Goal: Information Seeking & Learning: Learn about a topic

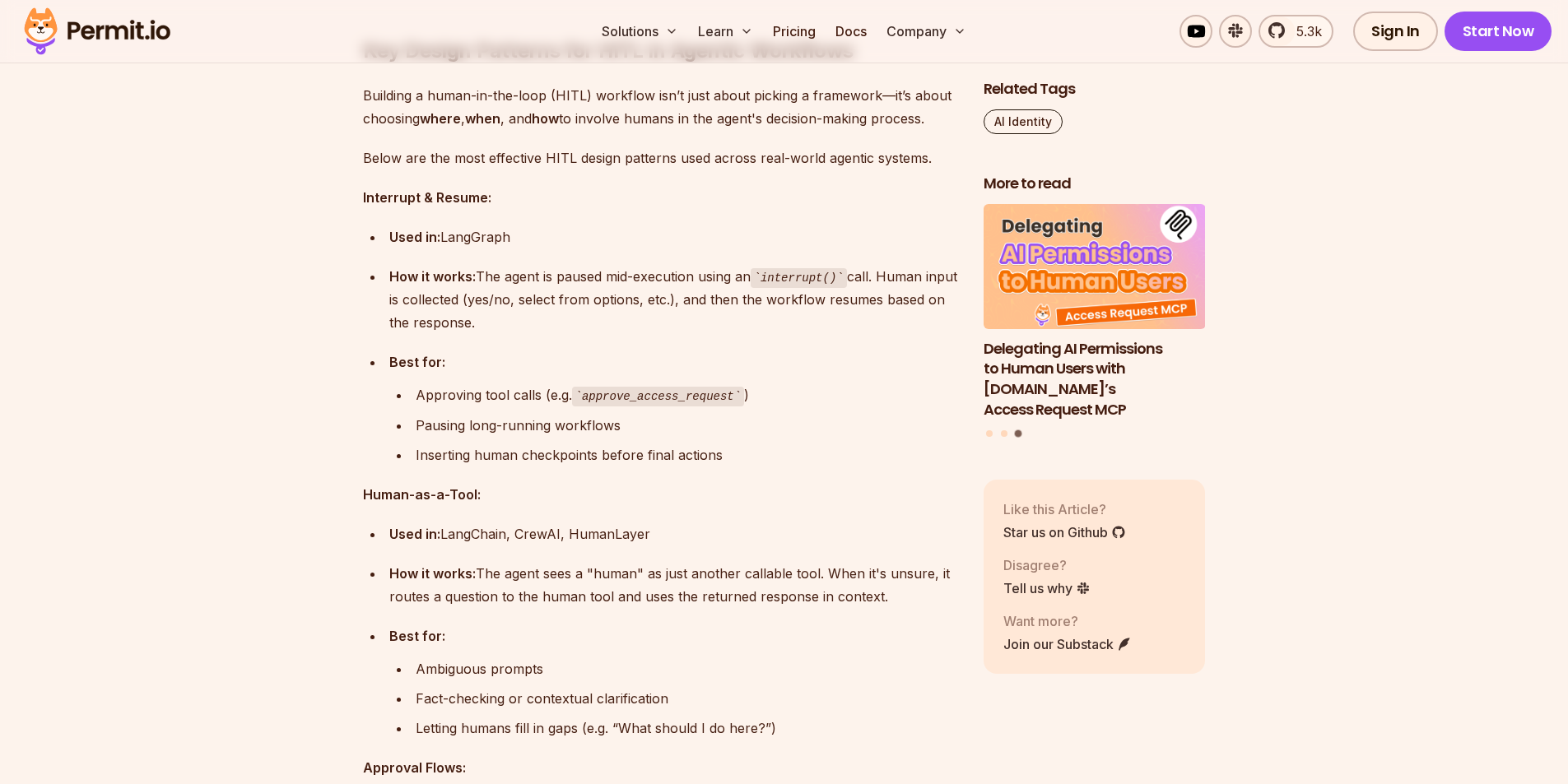
scroll to position [5511, 0]
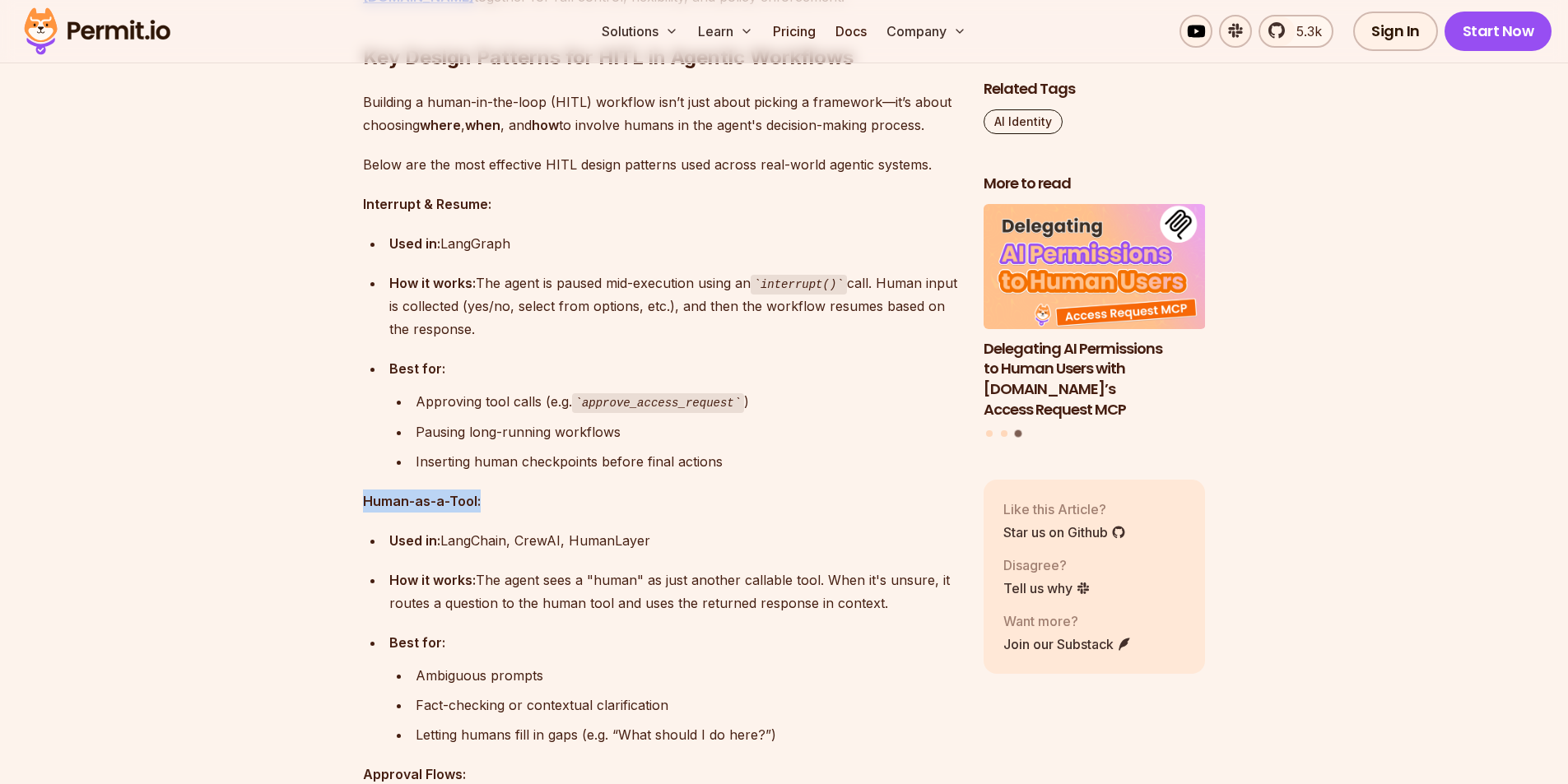
drag, startPoint x: 495, startPoint y: 484, endPoint x: 361, endPoint y: 467, distance: 135.1
copy strong "Human-as-a-Tool:"
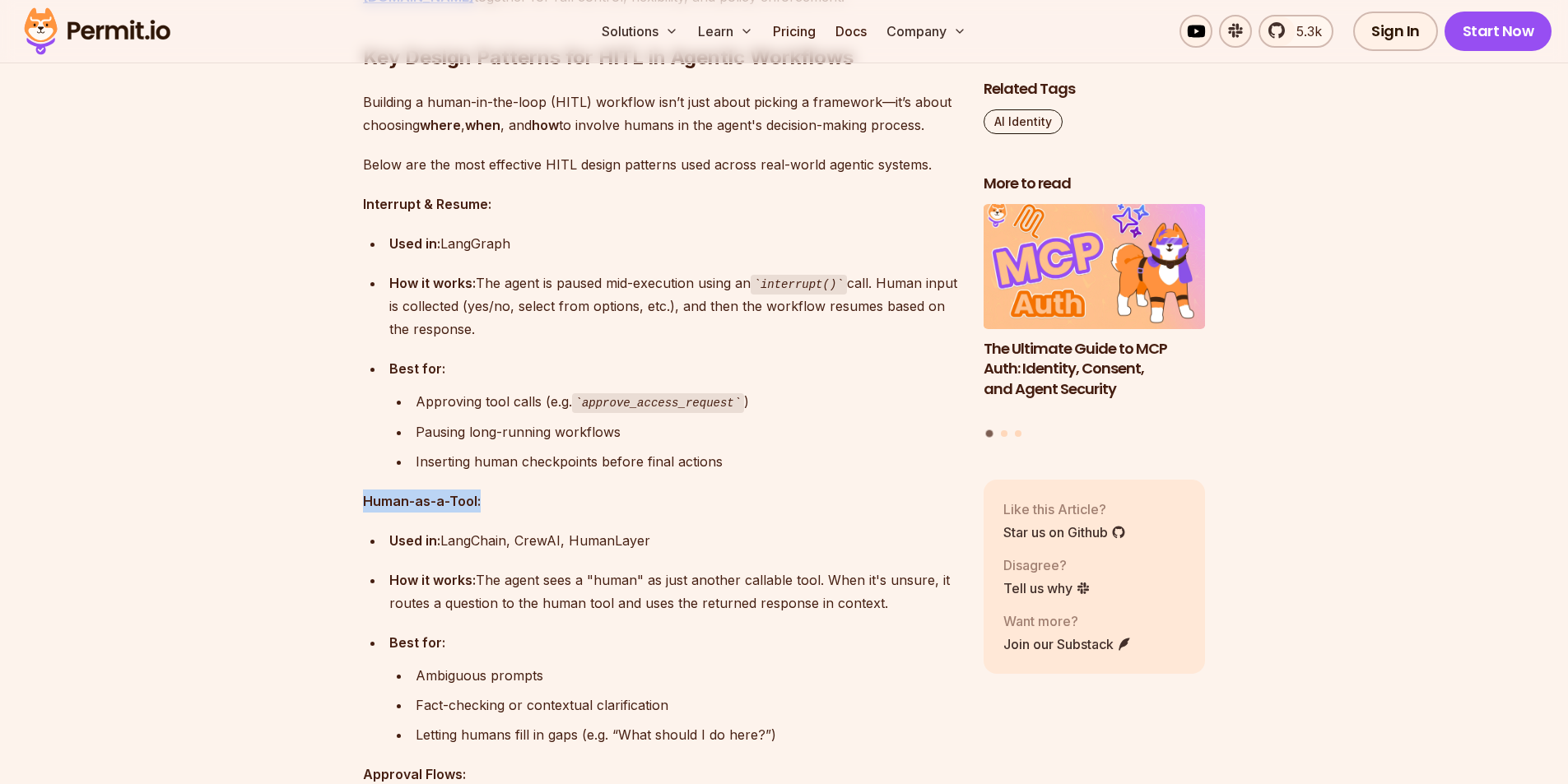
scroll to position [5677, 0]
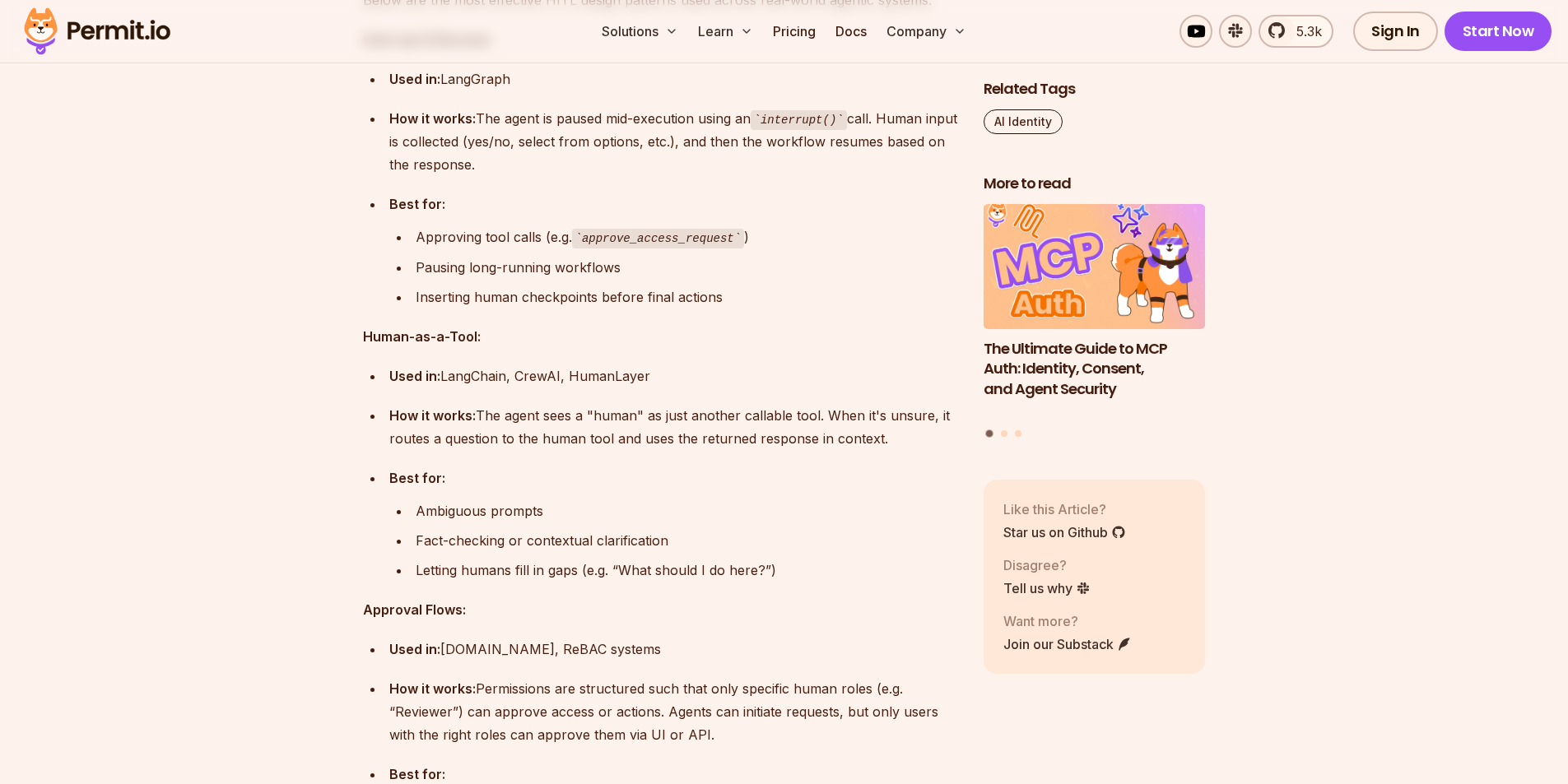
click at [691, 404] on div "How it works: The agent sees a "human" as just another callable tool. When it's…" at bounding box center [673, 426] width 568 height 46
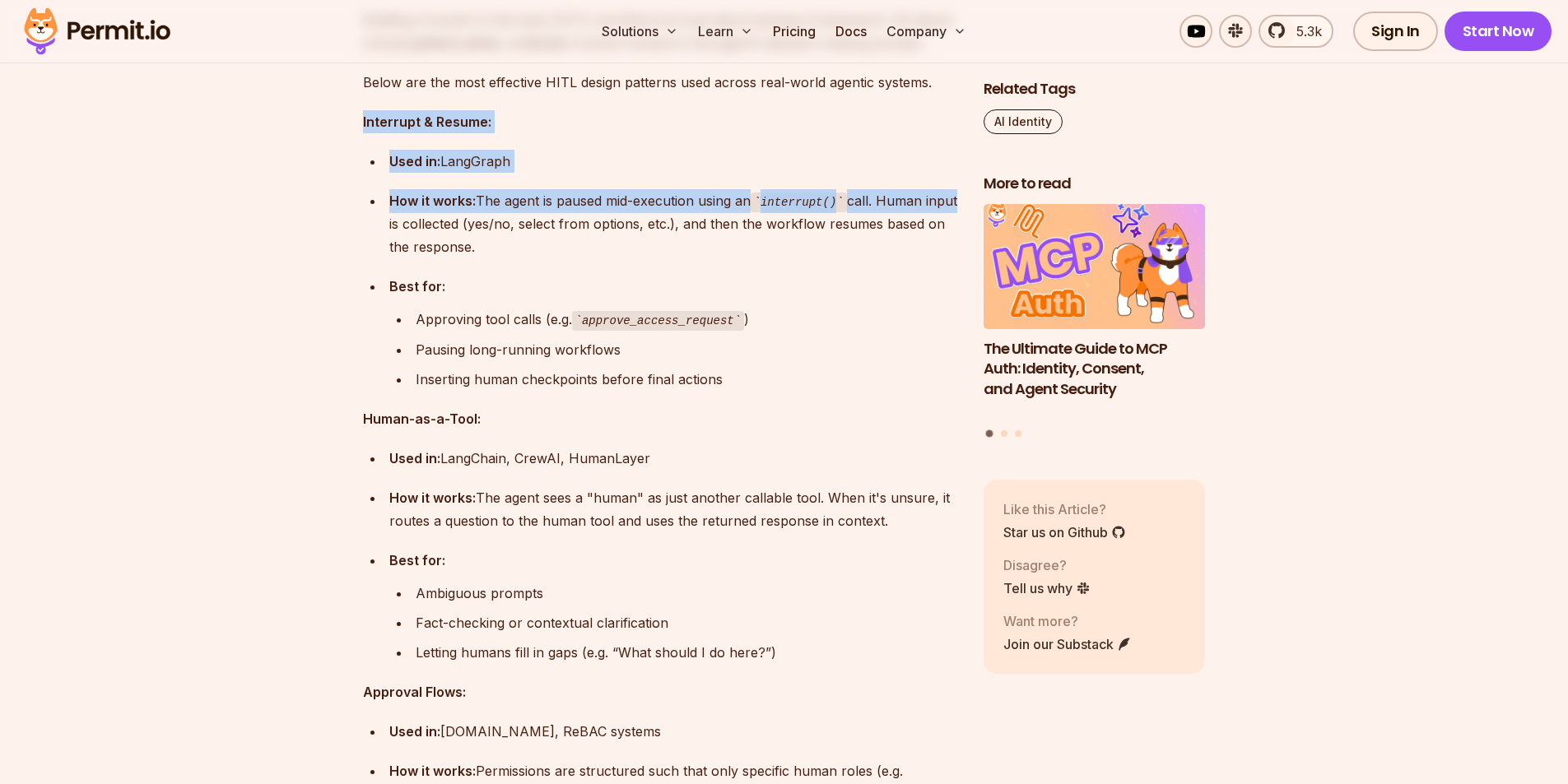
drag, startPoint x: 356, startPoint y: 114, endPoint x: 415, endPoint y: 220, distance: 121.3
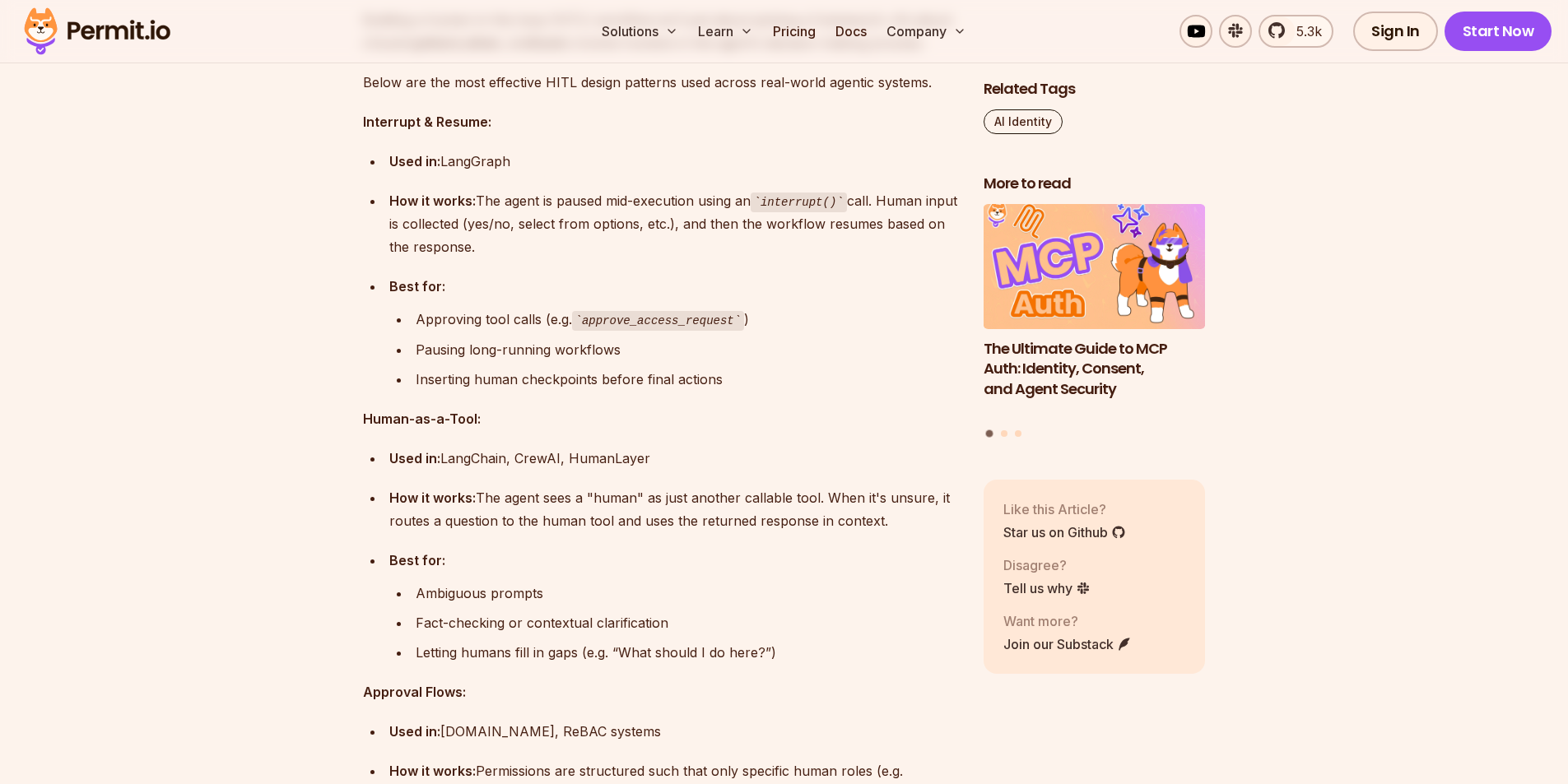
click at [508, 447] on div "Used in: LangChain, [GEOGRAPHIC_DATA], HumanLayer" at bounding box center [673, 458] width 568 height 23
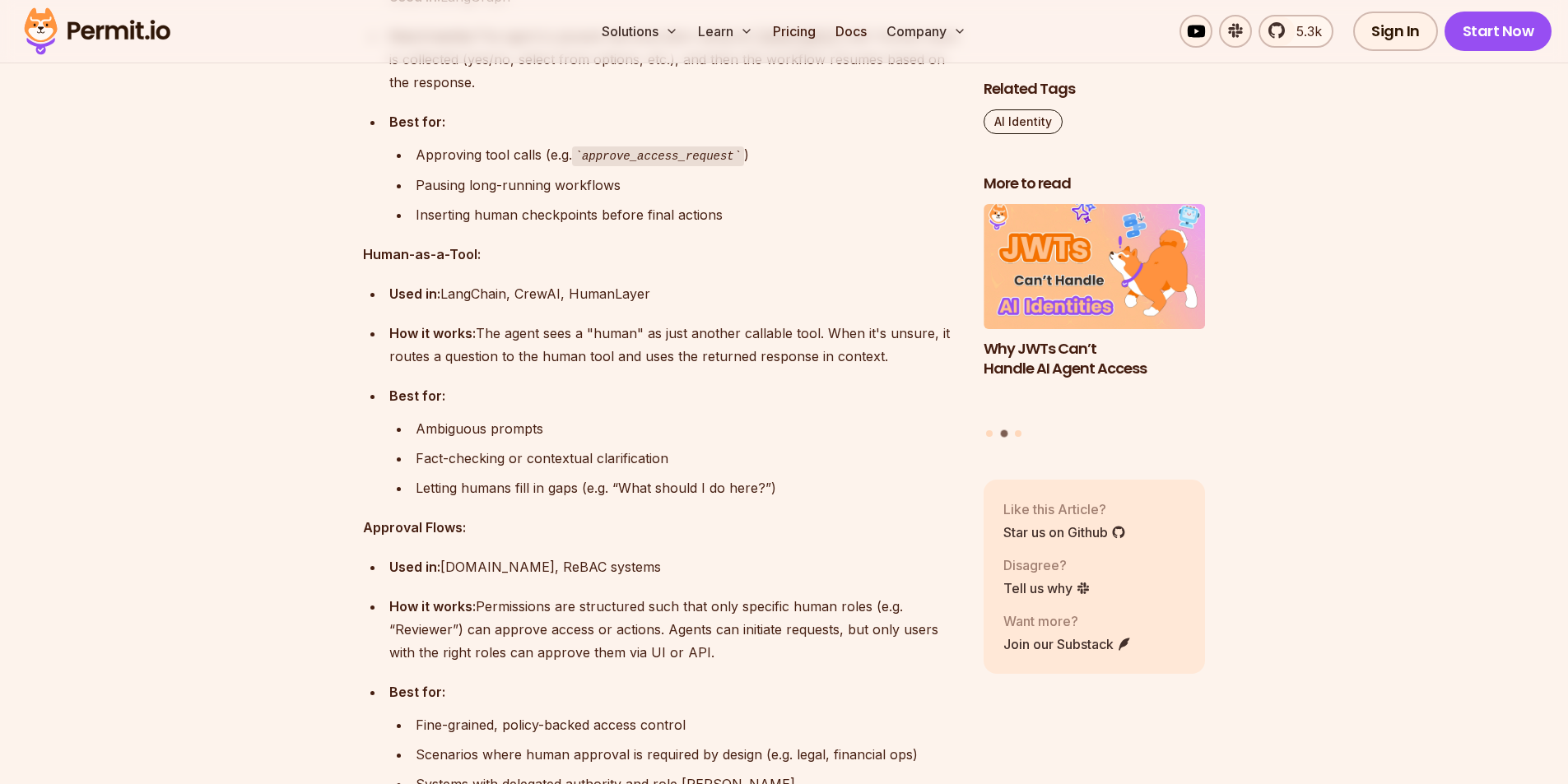
click at [510, 447] on div "Fact-checking or contextual clarification" at bounding box center [686, 458] width 542 height 23
click at [507, 476] on div "Letting humans fill in gaps (e.g. “What should I do here?”)" at bounding box center [686, 487] width 542 height 23
click at [554, 477] on div "Letting humans fill in gaps (e.g. “What should I do here?”)" at bounding box center [686, 487] width 542 height 23
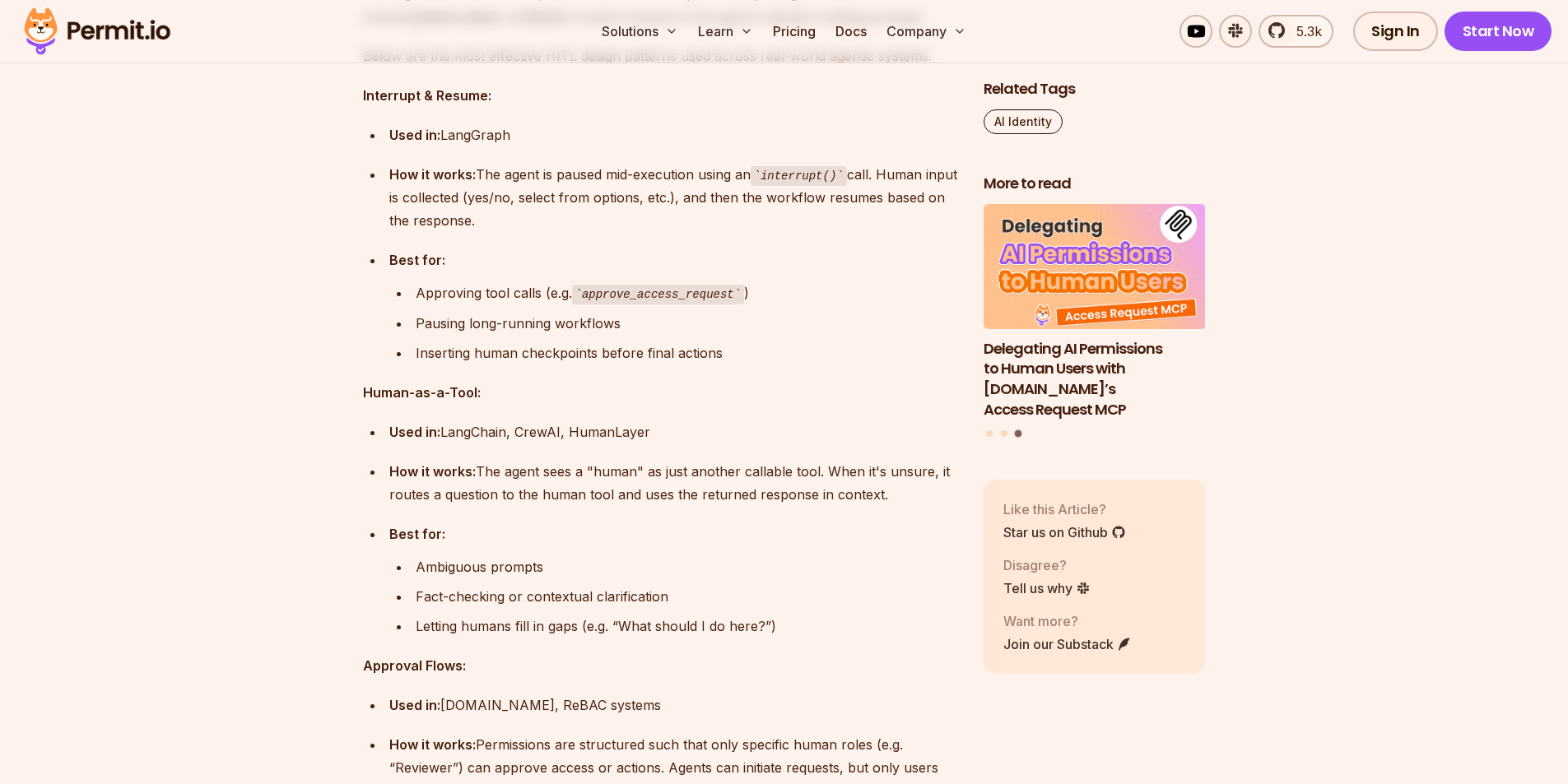
scroll to position [5594, 0]
